Goal: Navigation & Orientation: Go to known website

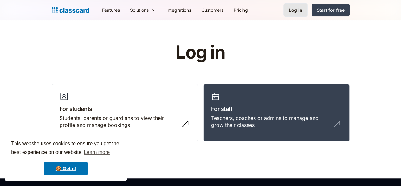
click at [303, 7] on div "Log in" at bounding box center [296, 10] width 14 height 7
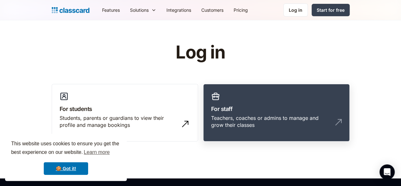
click at [234, 119] on div "Teachers, coaches or admins to manage and grow their classes" at bounding box center [270, 121] width 118 height 14
